Goal: Go to known website: Access a specific website the user already knows

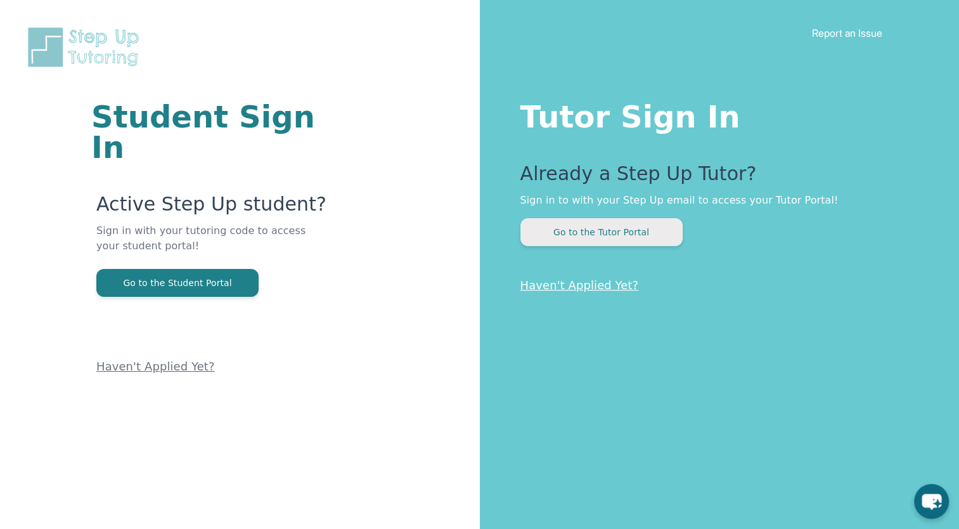
click at [563, 240] on button "Go to the Tutor Portal" at bounding box center [601, 232] width 162 height 28
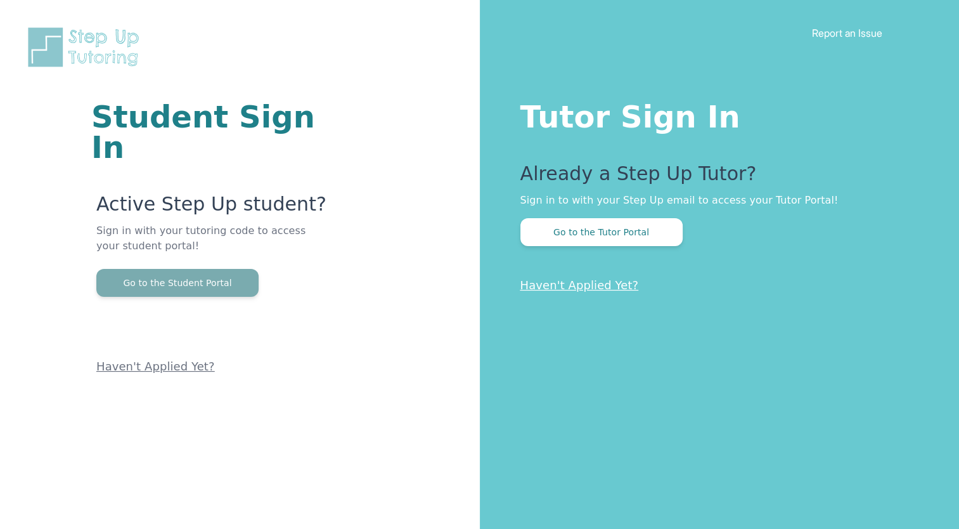
click at [210, 269] on button "Go to the Student Portal" at bounding box center [177, 283] width 162 height 28
click at [200, 269] on button "Go to the Student Portal" at bounding box center [177, 283] width 162 height 28
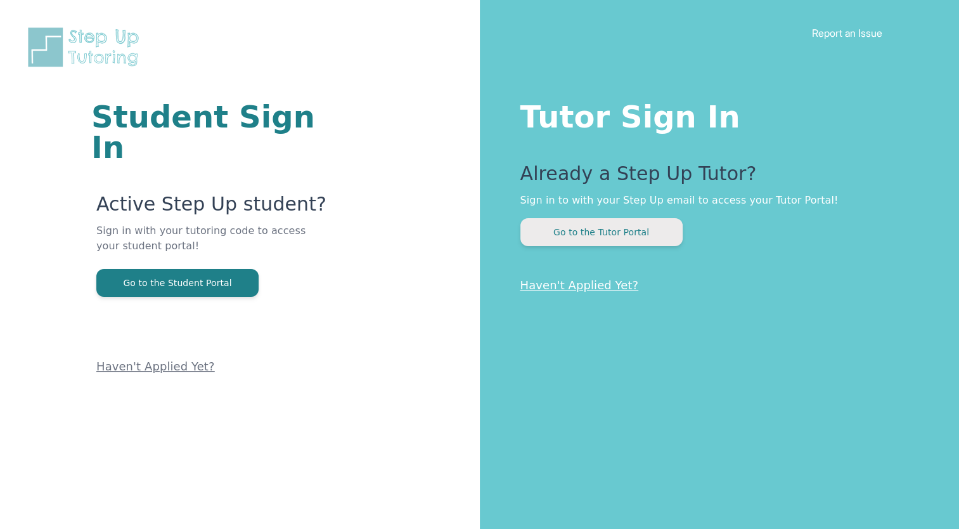
click at [591, 229] on button "Go to the Tutor Portal" at bounding box center [601, 232] width 162 height 28
